Goal: Navigation & Orientation: Find specific page/section

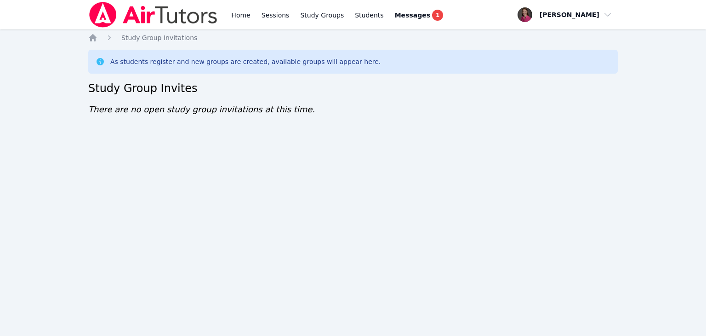
click at [344, 91] on h2 "Study Group Invites" at bounding box center [352, 88] width 529 height 15
